Goal: Obtain resource: Obtain resource

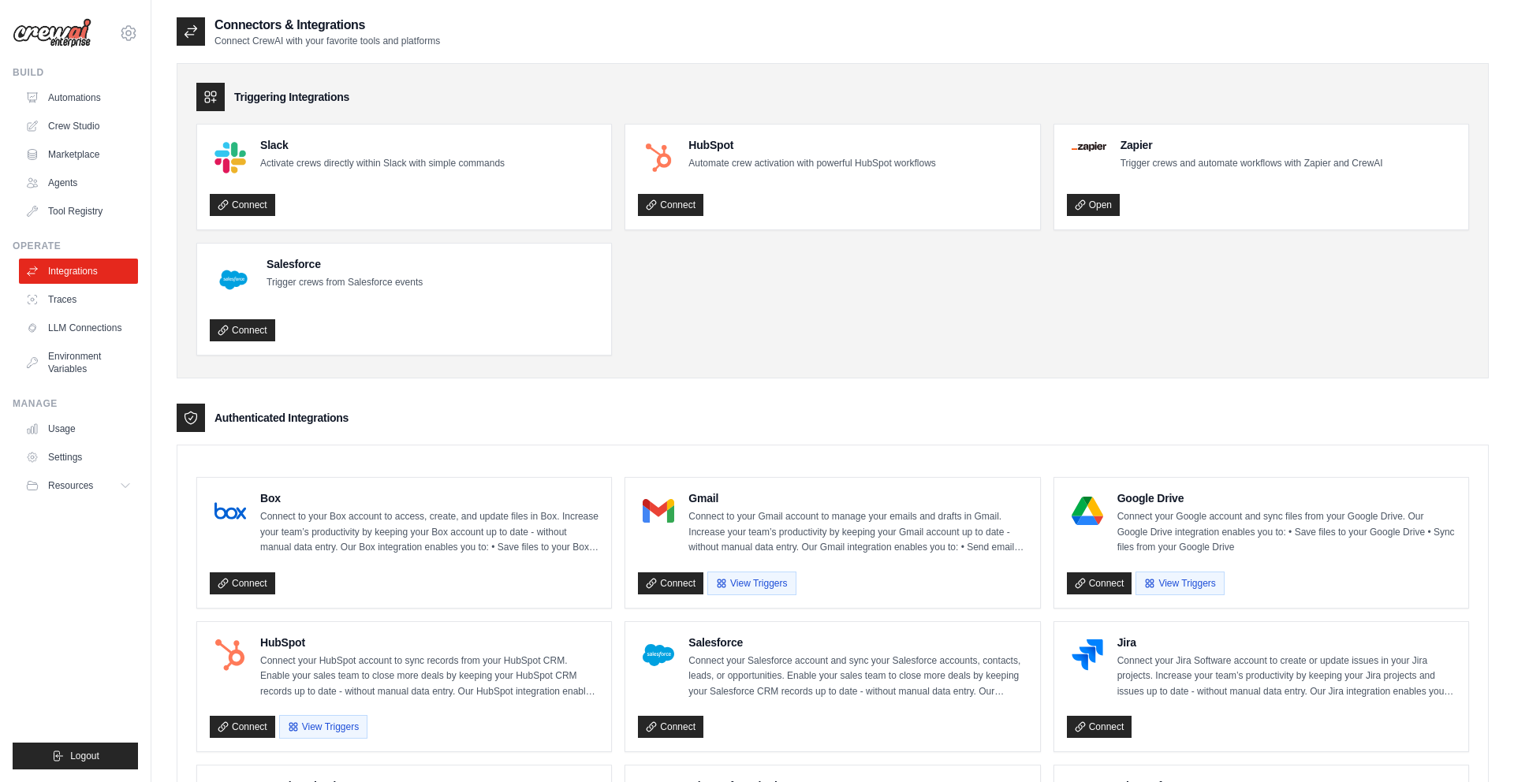
click at [728, 319] on ul "Slack Activate crews directly within Slack with simple commands Connect HubSpot…" at bounding box center [832, 240] width 1273 height 232
click at [91, 181] on link "Agents" at bounding box center [80, 182] width 119 height 25
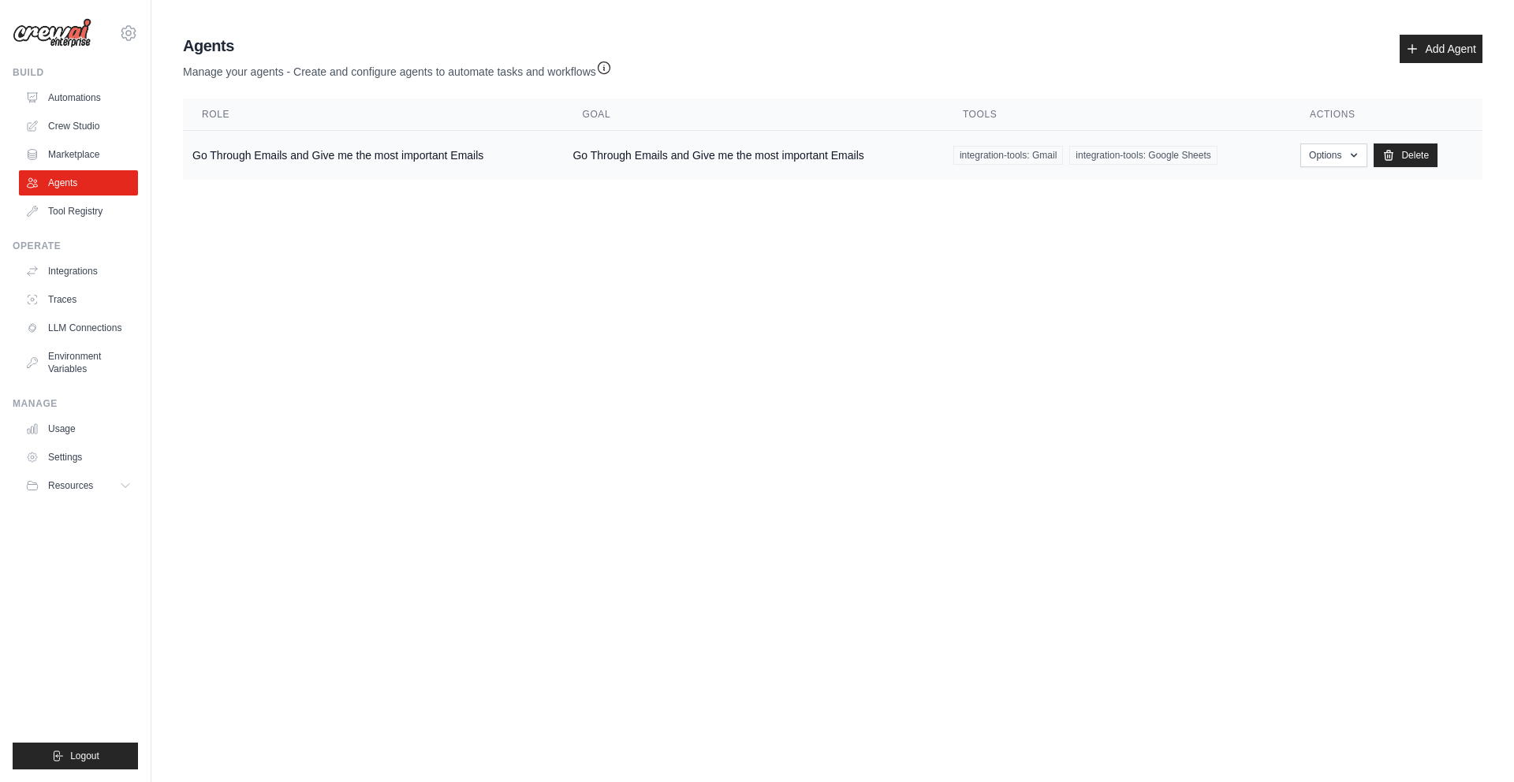
click at [293, 159] on td "Go Through Emails and Give me the most important Emails" at bounding box center [373, 156] width 380 height 50
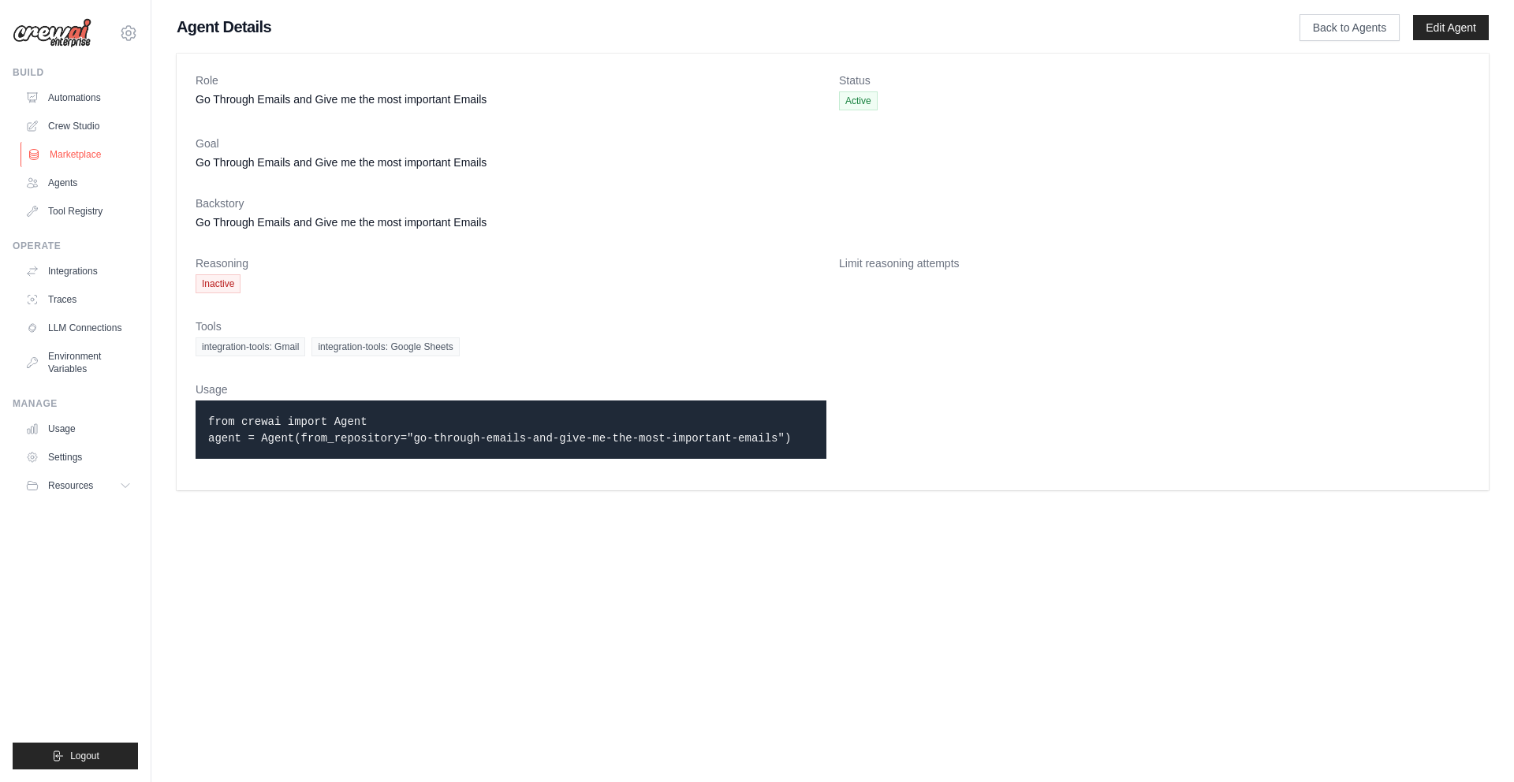
click at [51, 151] on link "Marketplace" at bounding box center [80, 154] width 119 height 25
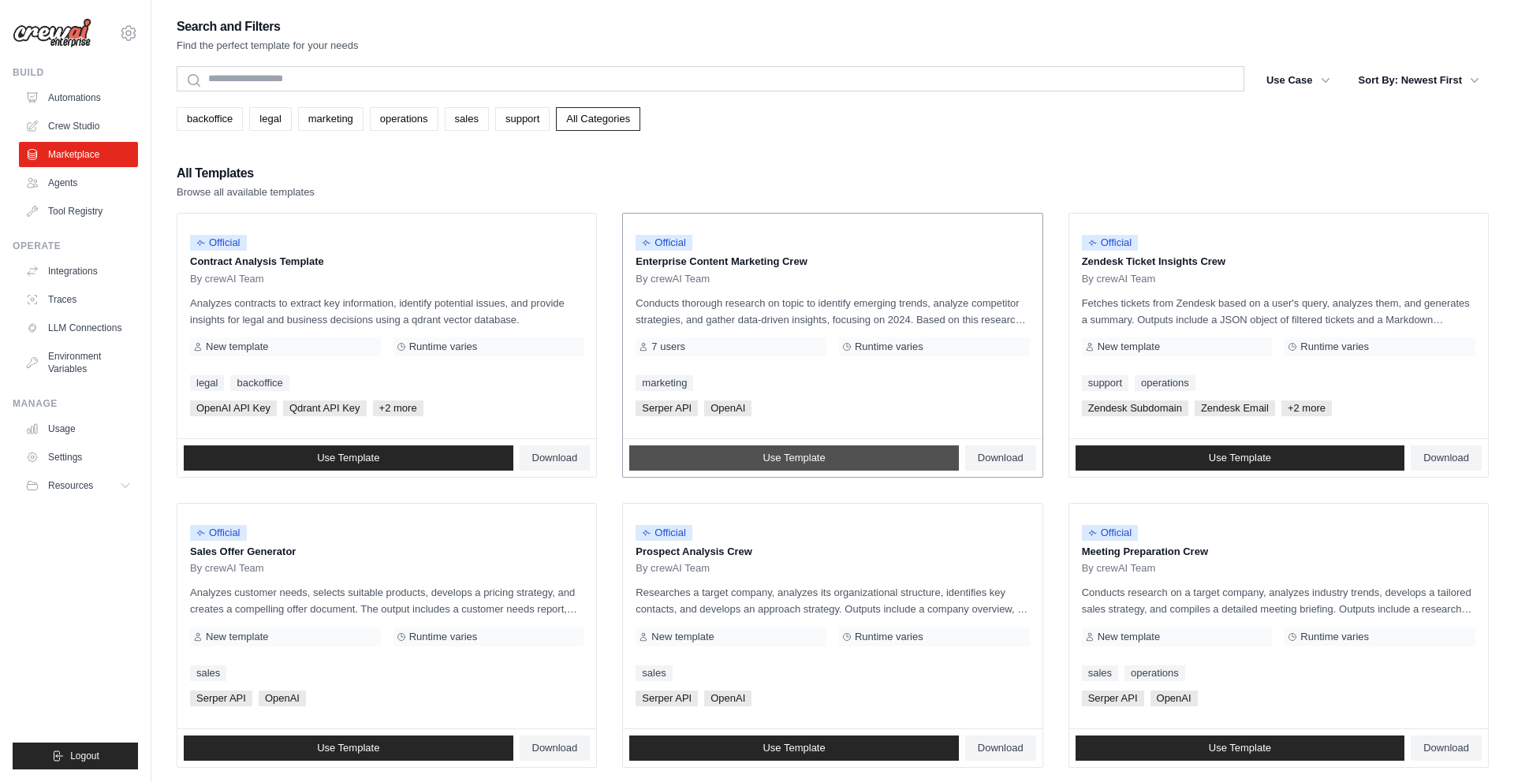
click at [850, 451] on link "Use Template" at bounding box center [794, 458] width 330 height 25
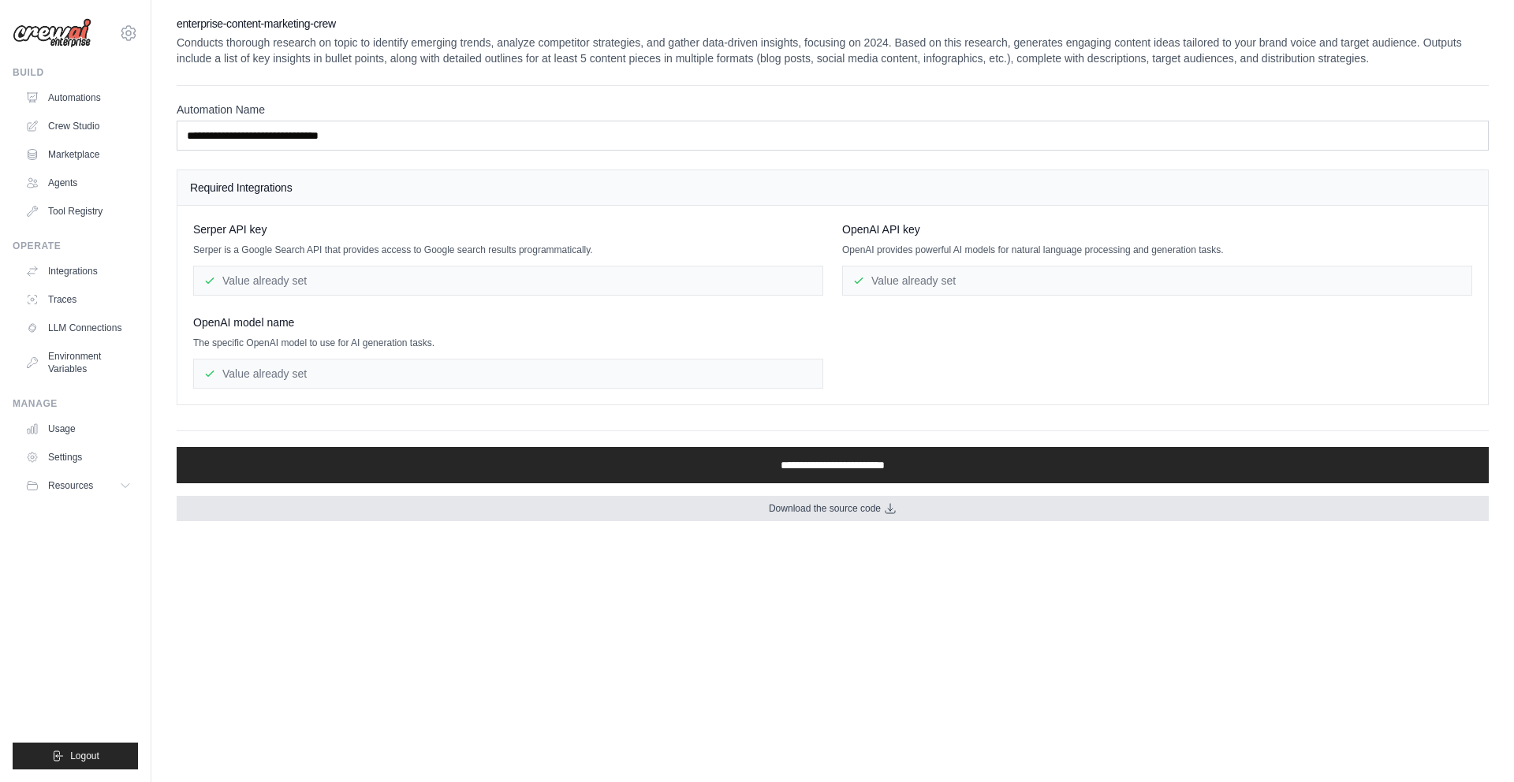
click at [839, 516] on link "Download the source code" at bounding box center [833, 508] width 1312 height 25
